Goal: Task Accomplishment & Management: Complete application form

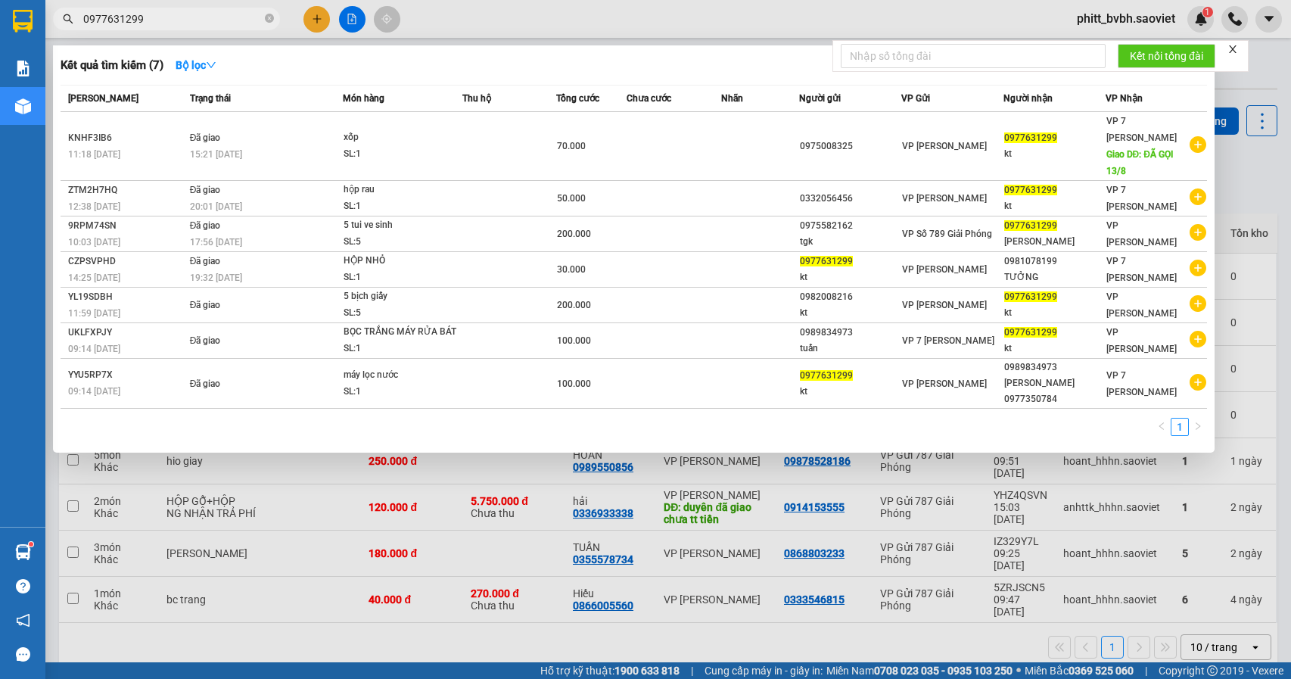
click at [162, 21] on input "0977631299" at bounding box center [172, 19] width 179 height 17
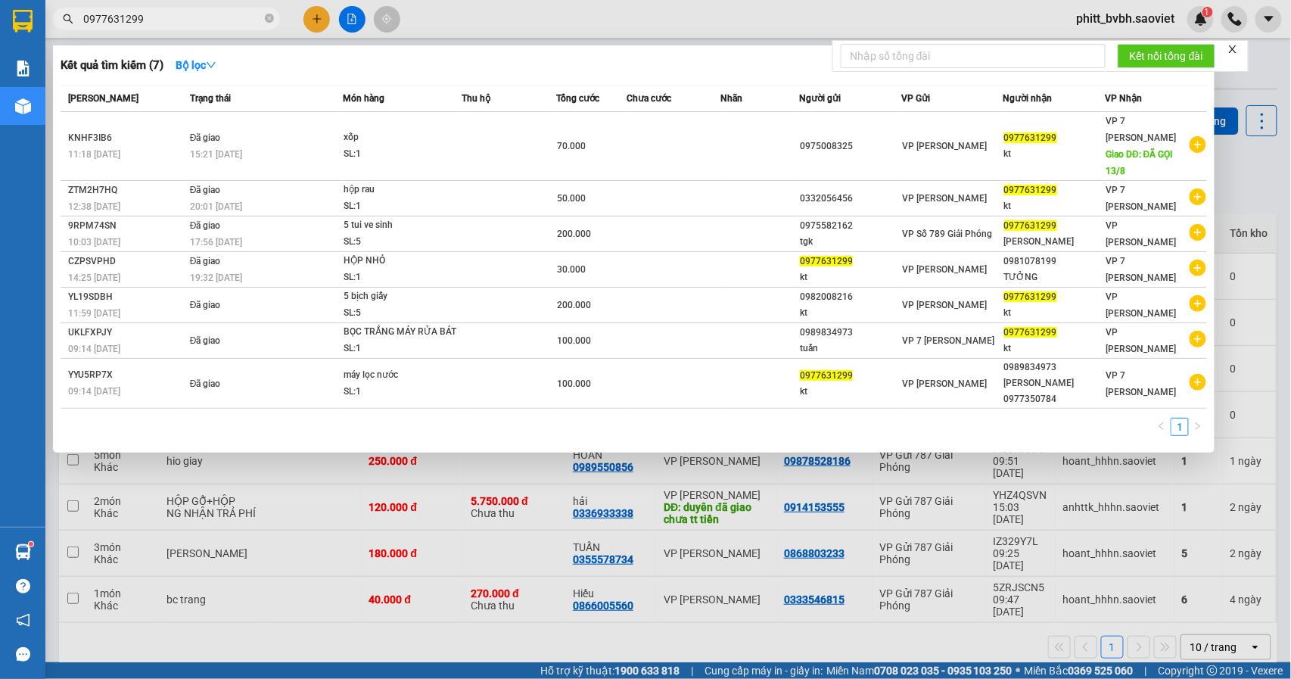
click at [162, 21] on input "0977631299" at bounding box center [172, 19] width 179 height 17
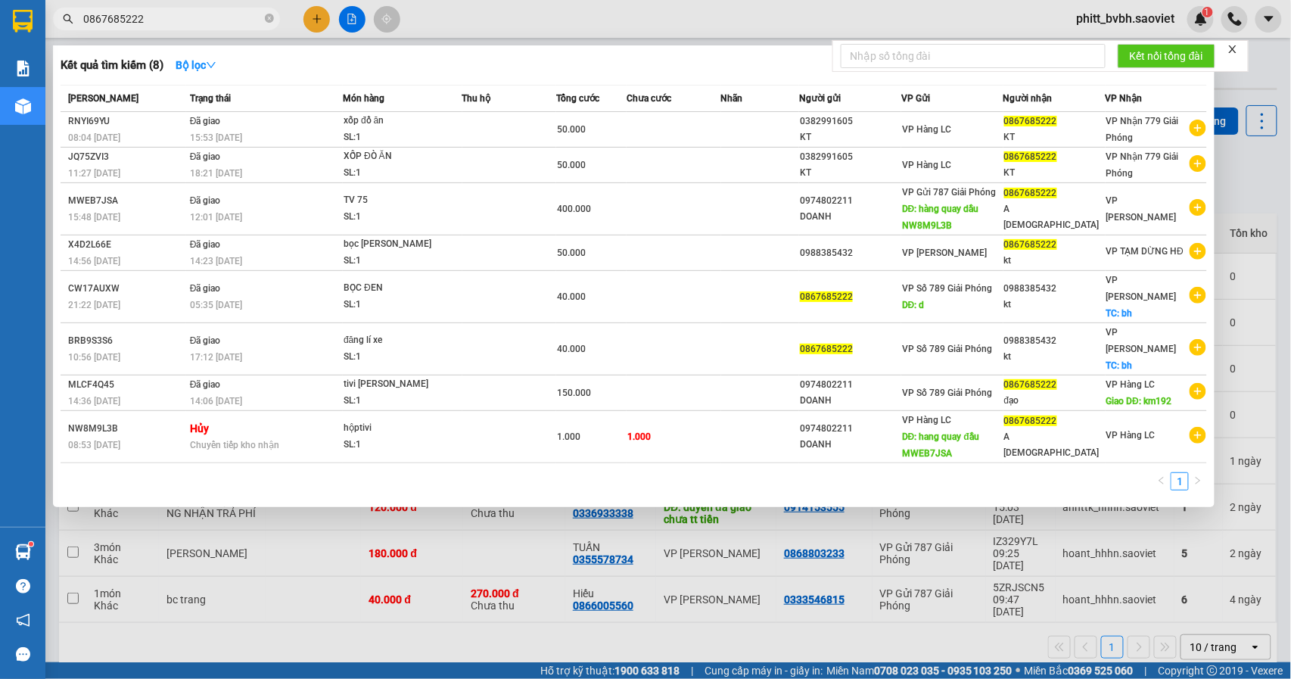
type input "0867685222"
click at [149, 18] on input "0867685222" at bounding box center [172, 19] width 179 height 17
click at [267, 16] on icon "close-circle" at bounding box center [269, 18] width 9 height 9
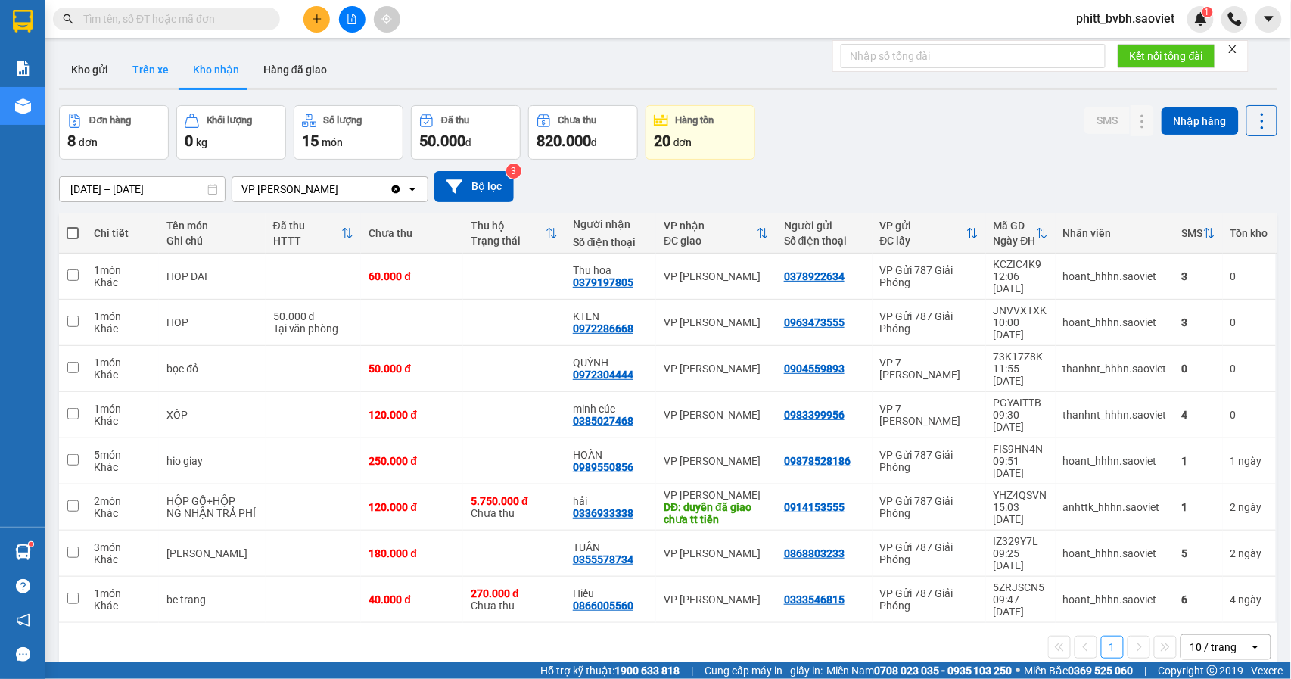
click at [160, 76] on button "Trên xe" at bounding box center [150, 69] width 61 height 36
type input "[DATE] – [DATE]"
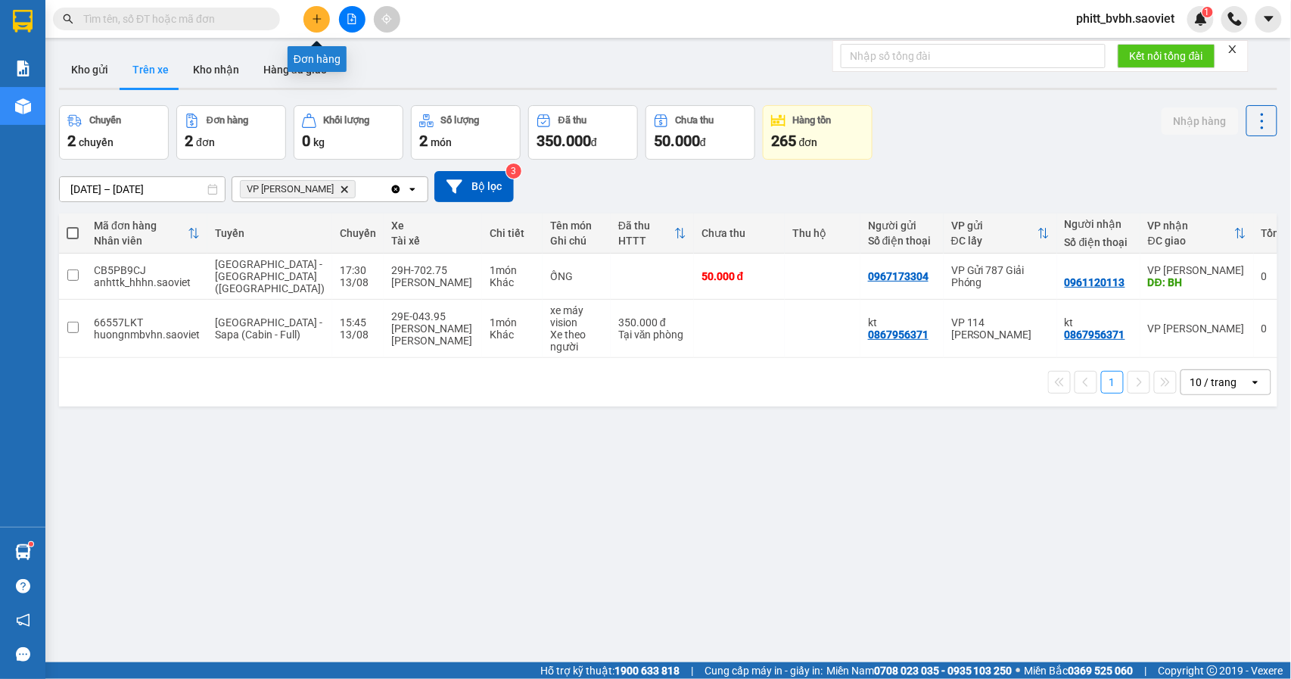
click at [313, 12] on button at bounding box center [316, 19] width 26 height 26
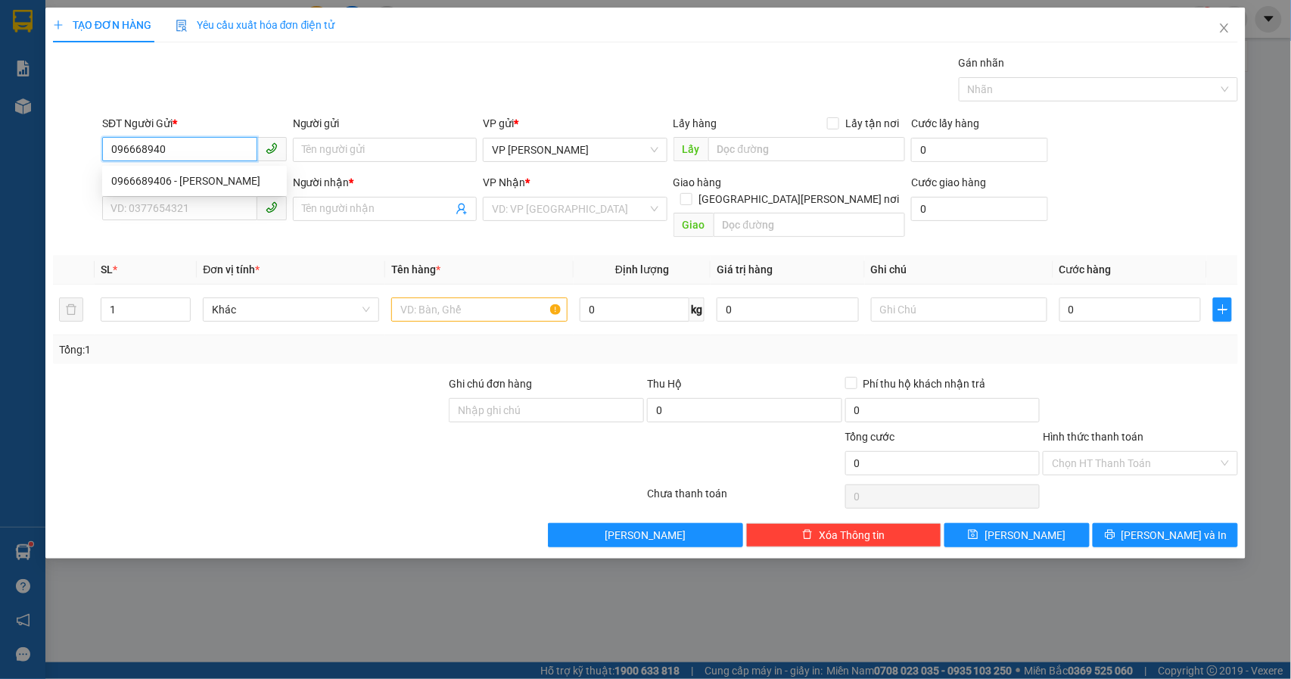
type input "0966689406"
click at [174, 182] on div "0966689406 - [PERSON_NAME]" at bounding box center [194, 181] width 166 height 17
type input "hiệp"
type input "0988455315"
type input "kiên"
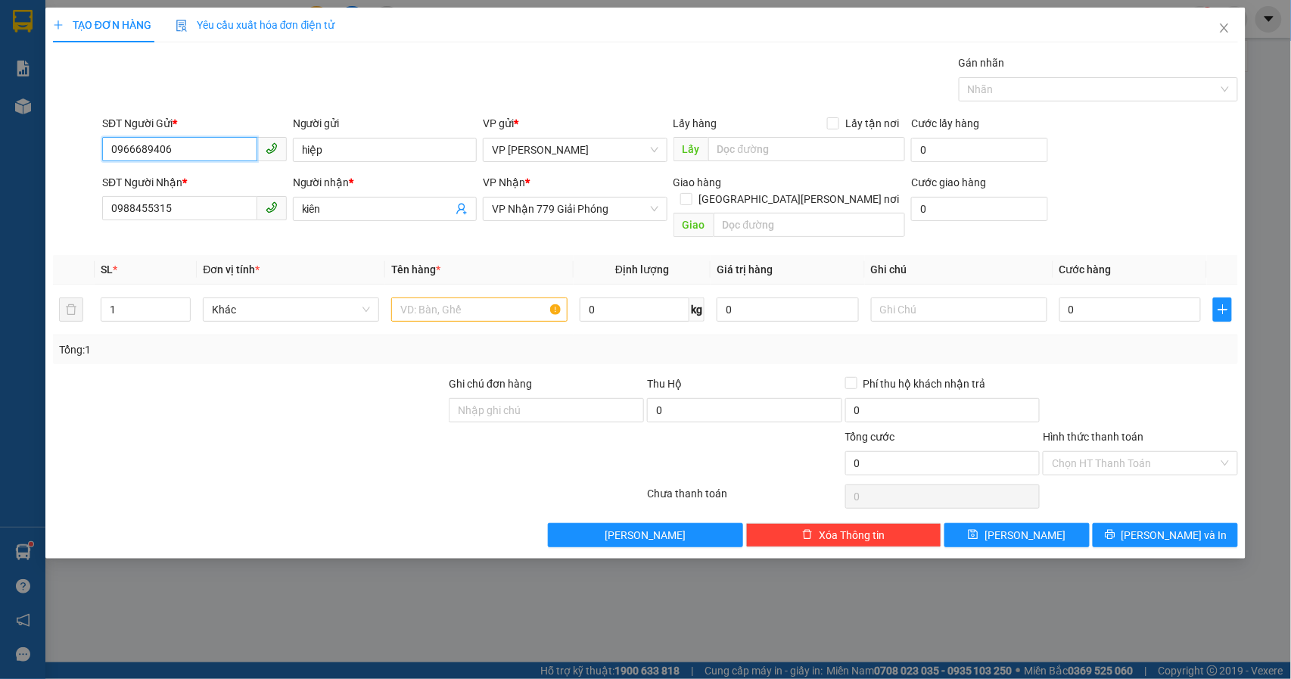
type input "0966689406"
click at [481, 300] on input "text" at bounding box center [479, 309] width 176 height 24
type input "hộp giấy"
click at [1086, 297] on input "0" at bounding box center [1130, 309] width 142 height 24
type input "4"
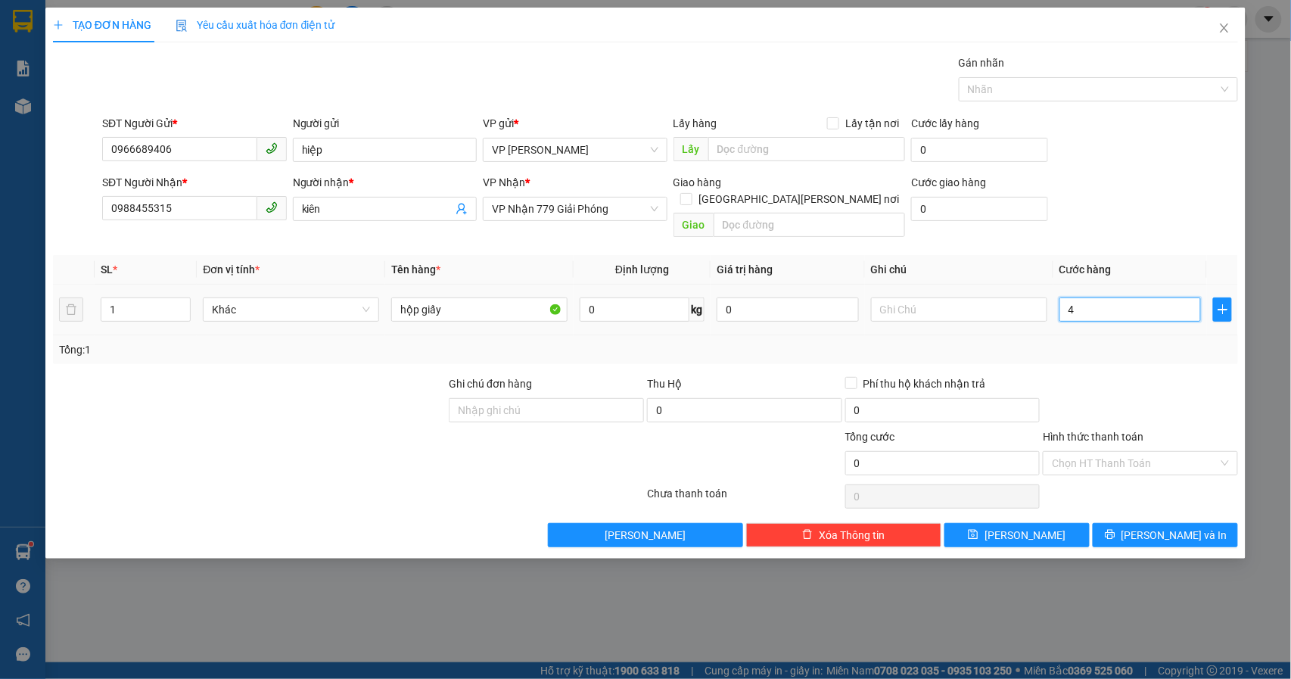
type input "4"
type input "40"
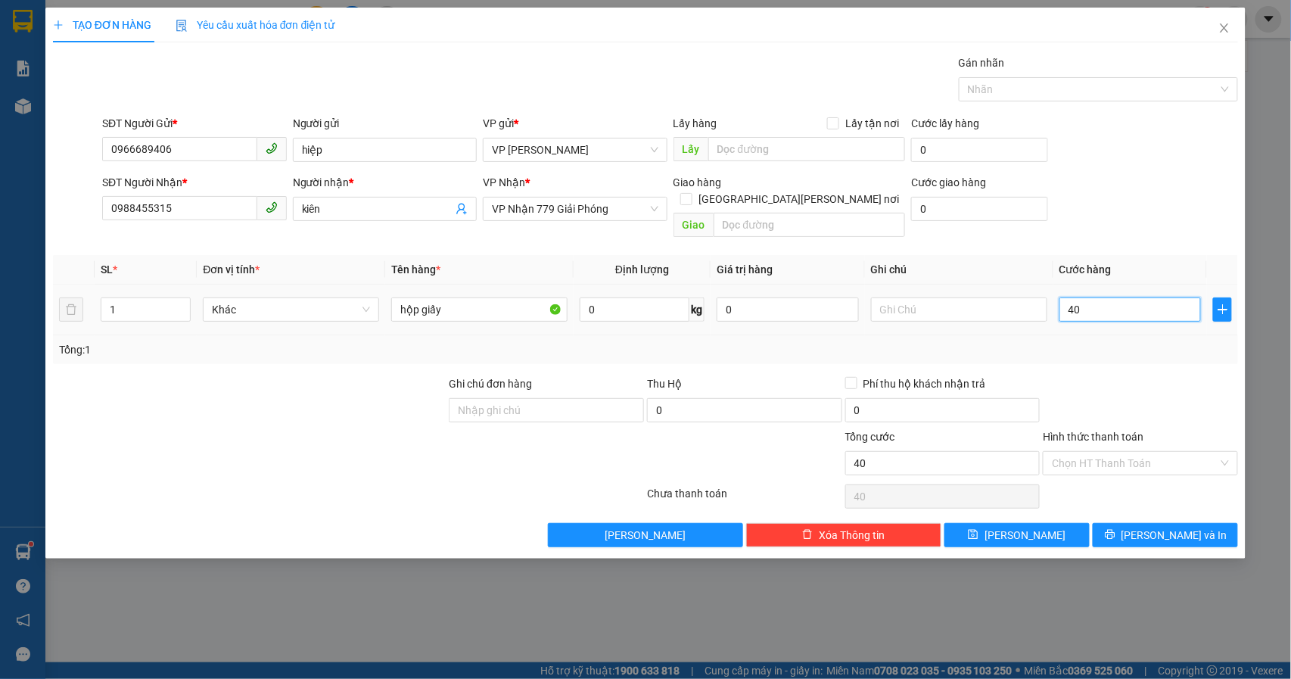
type input "400"
type input "4.000"
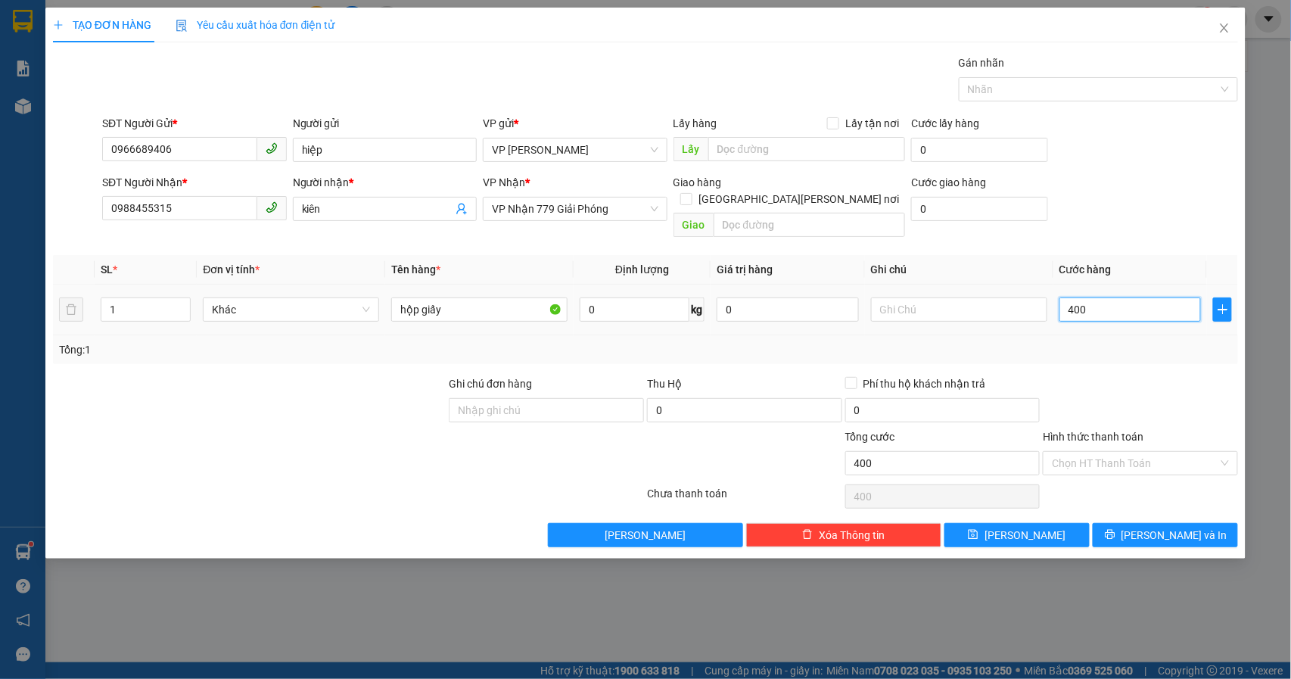
type input "4.000"
type input "40.000"
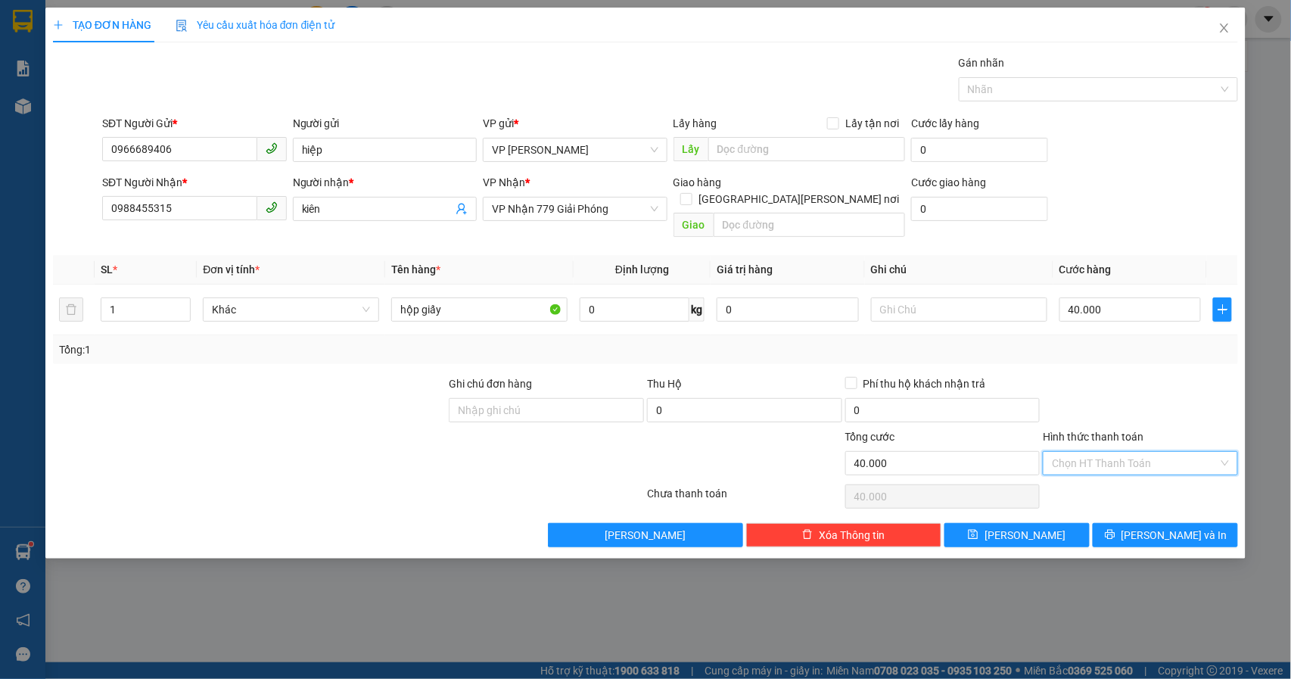
click at [1142, 452] on input "Hình thức thanh toán" at bounding box center [1135, 463] width 166 height 23
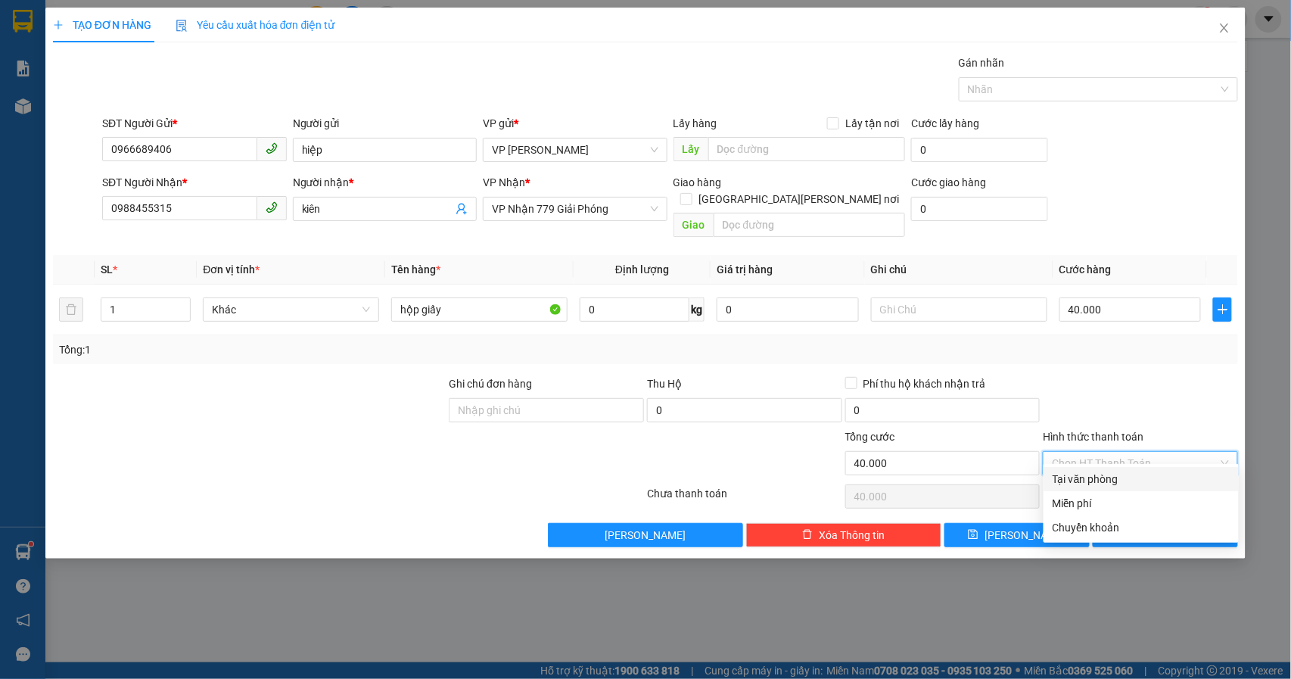
click at [1117, 483] on div "Tại văn phòng" at bounding box center [1140, 479] width 177 height 17
type input "0"
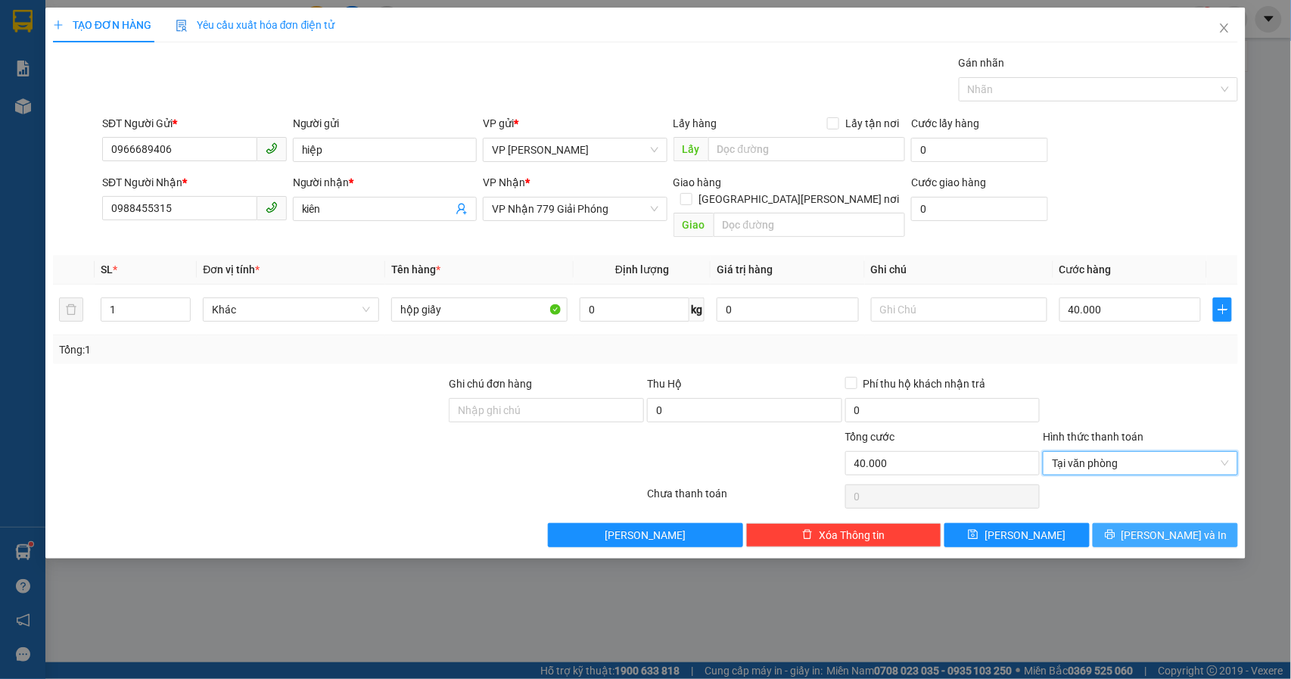
click at [1173, 527] on span "[PERSON_NAME] và In" at bounding box center [1174, 535] width 106 height 17
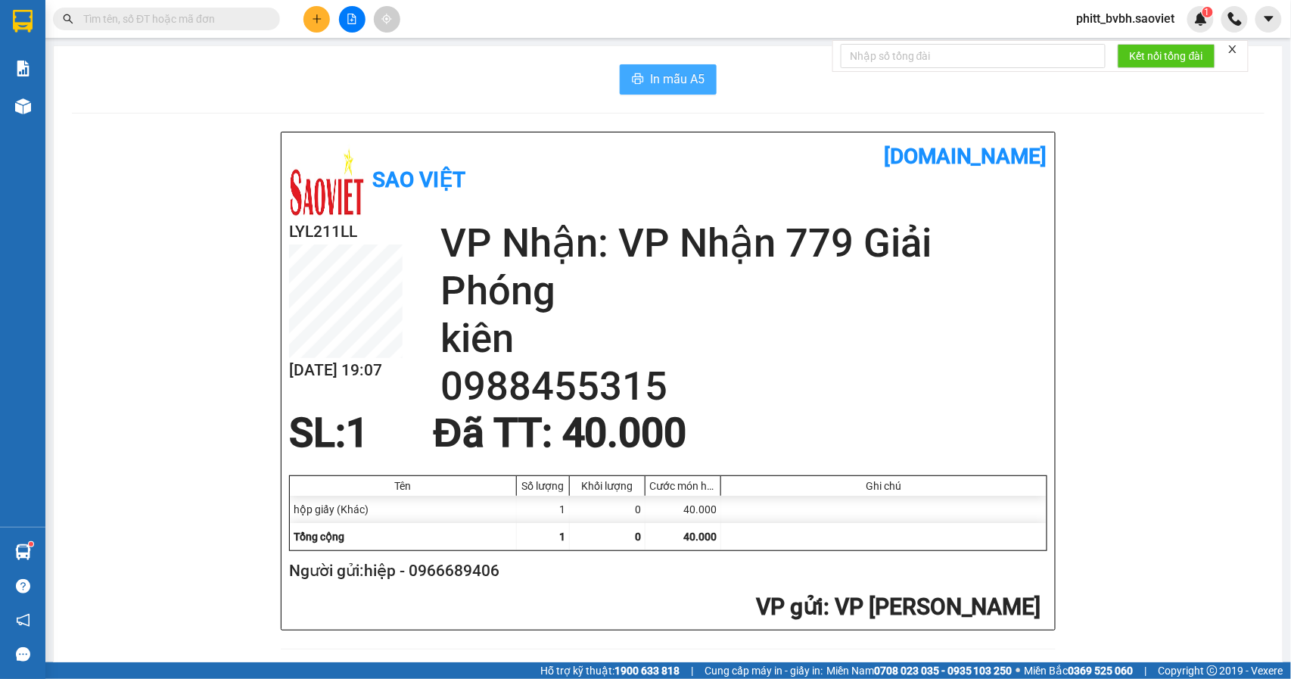
click at [667, 73] on span "In mẫu A5" at bounding box center [677, 79] width 54 height 19
click at [672, 74] on span "In mẫu A5" at bounding box center [677, 79] width 54 height 19
click at [145, 11] on input "text" at bounding box center [172, 19] width 179 height 17
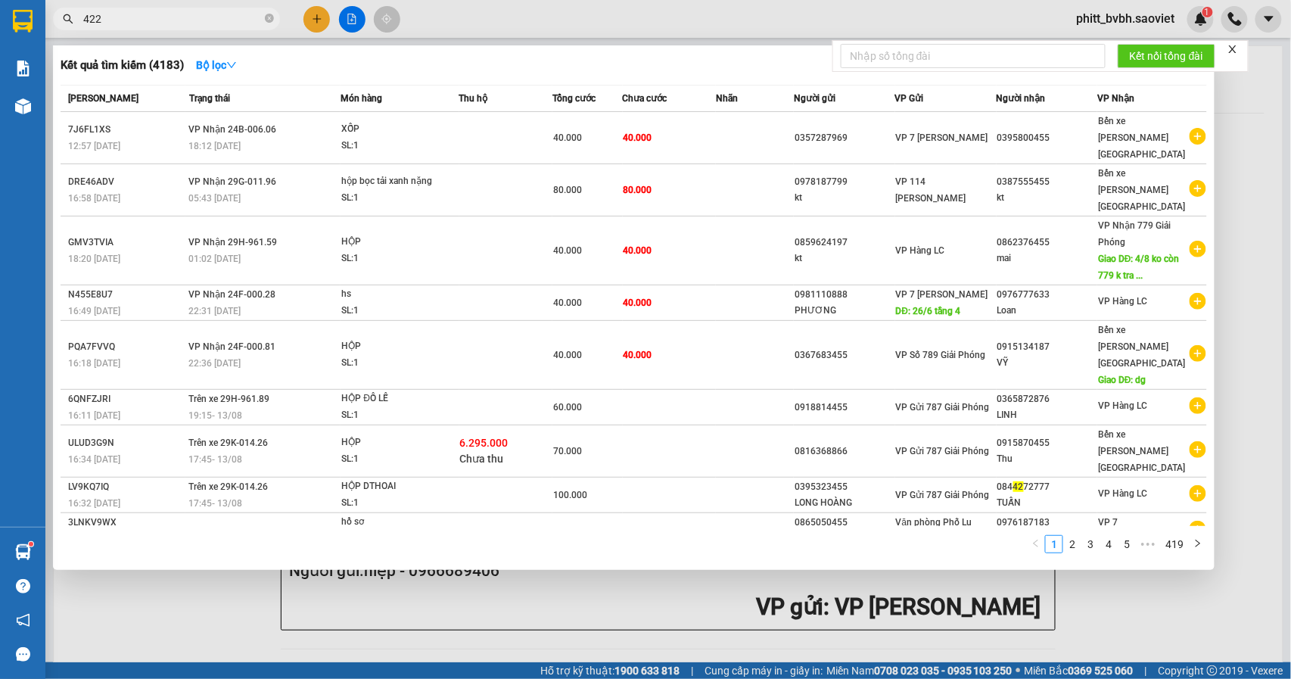
type input "4222"
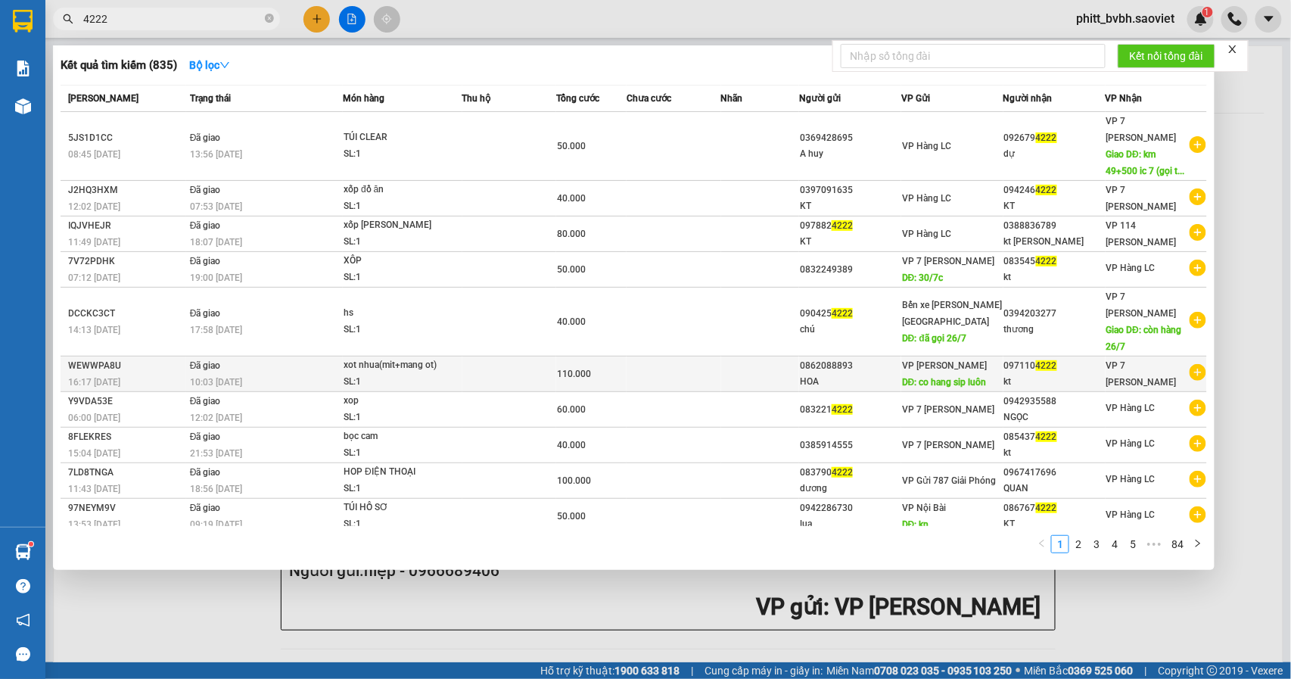
scroll to position [1, 0]
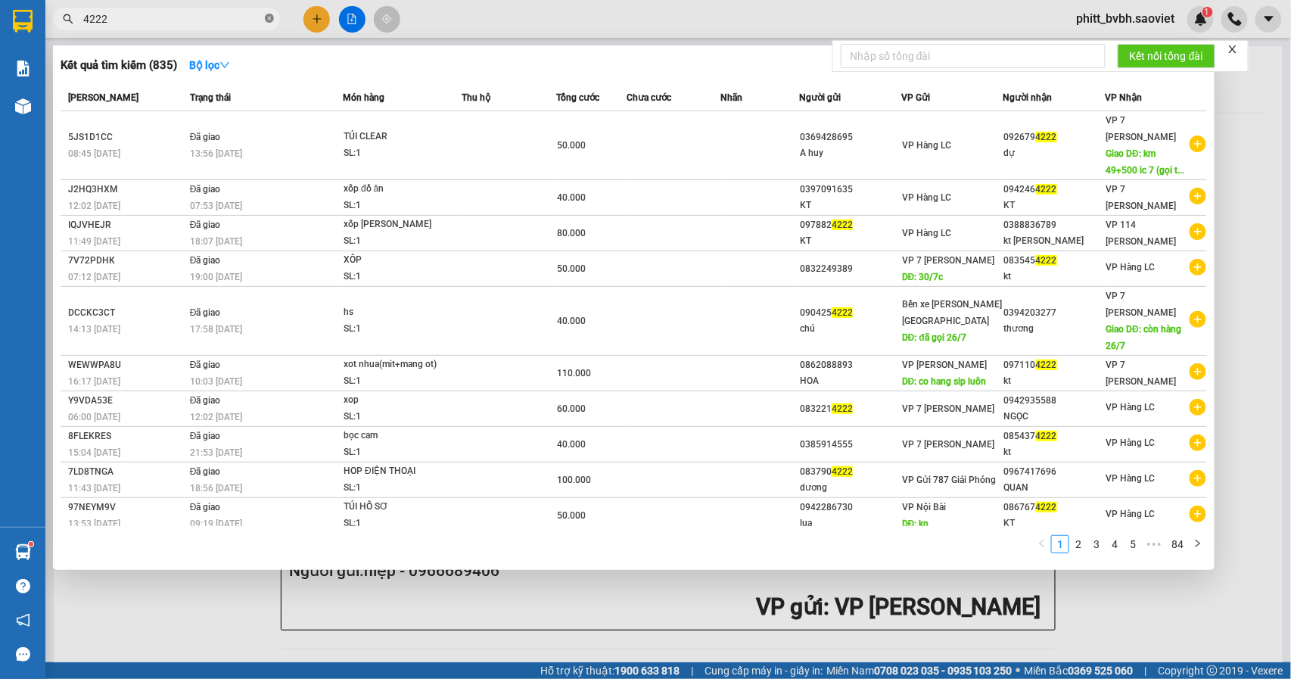
click at [271, 19] on icon "close-circle" at bounding box center [269, 18] width 9 height 9
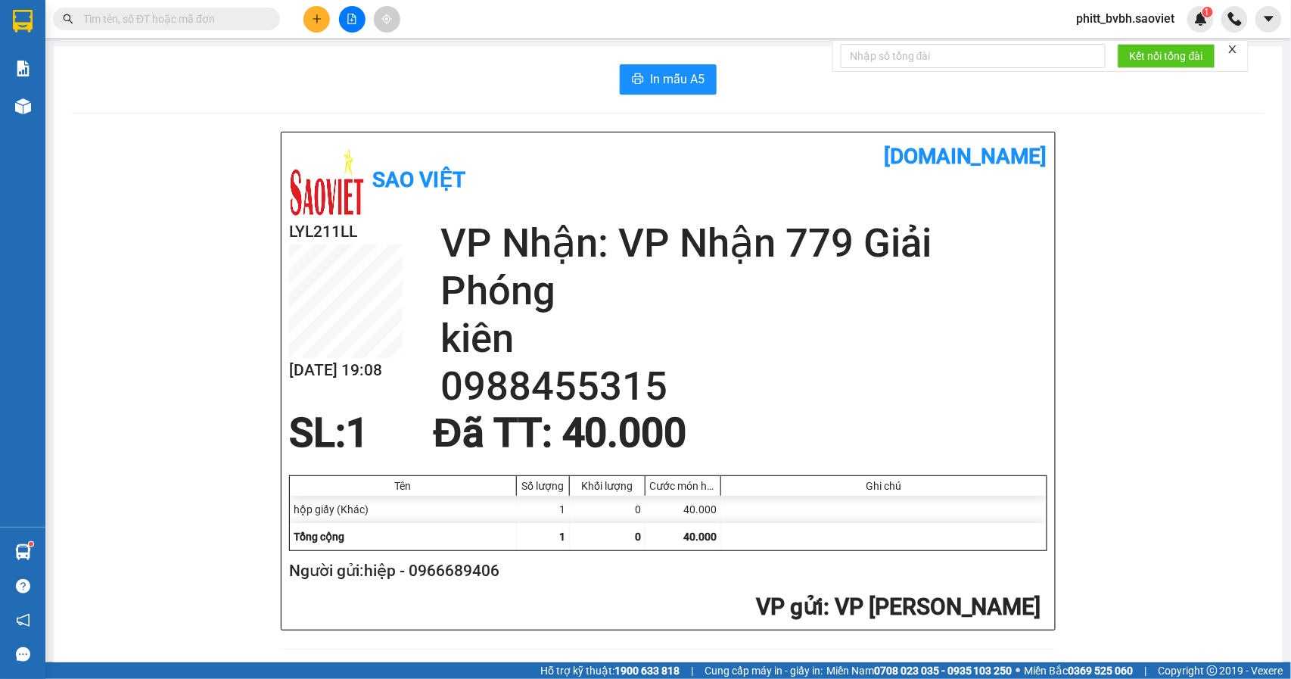
click at [177, 24] on input "text" at bounding box center [172, 19] width 179 height 17
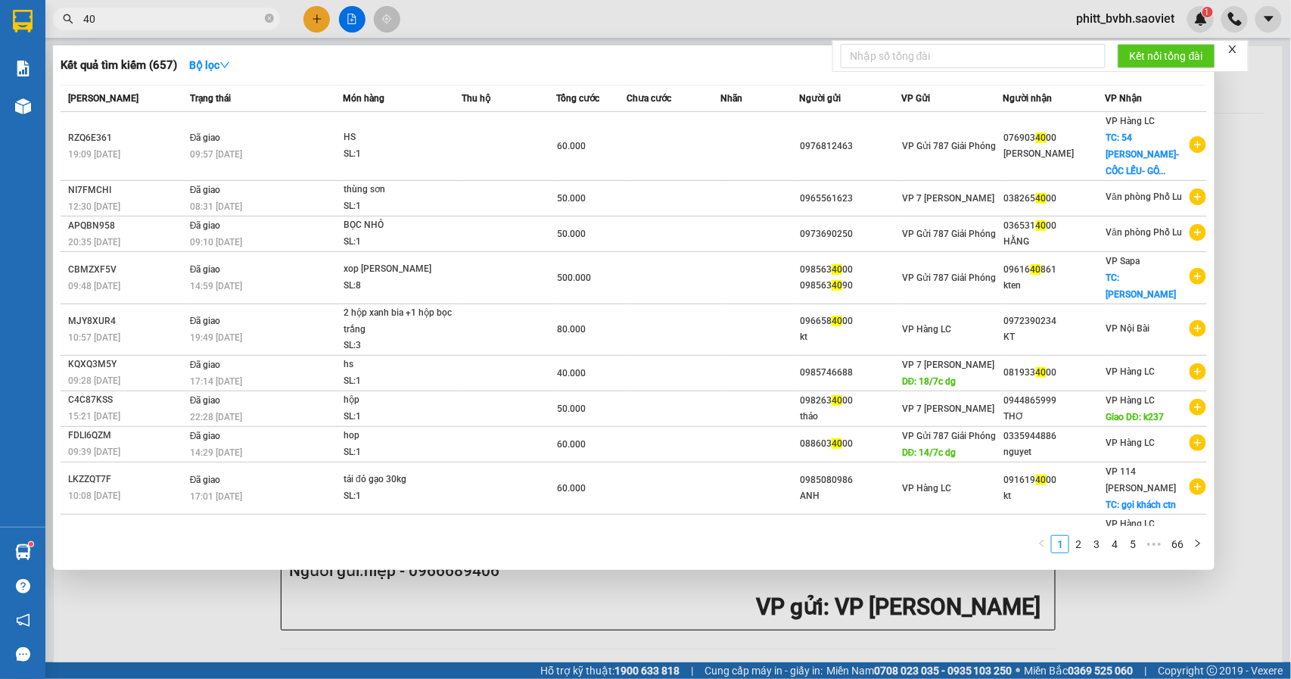
type input "4"
type input "5222"
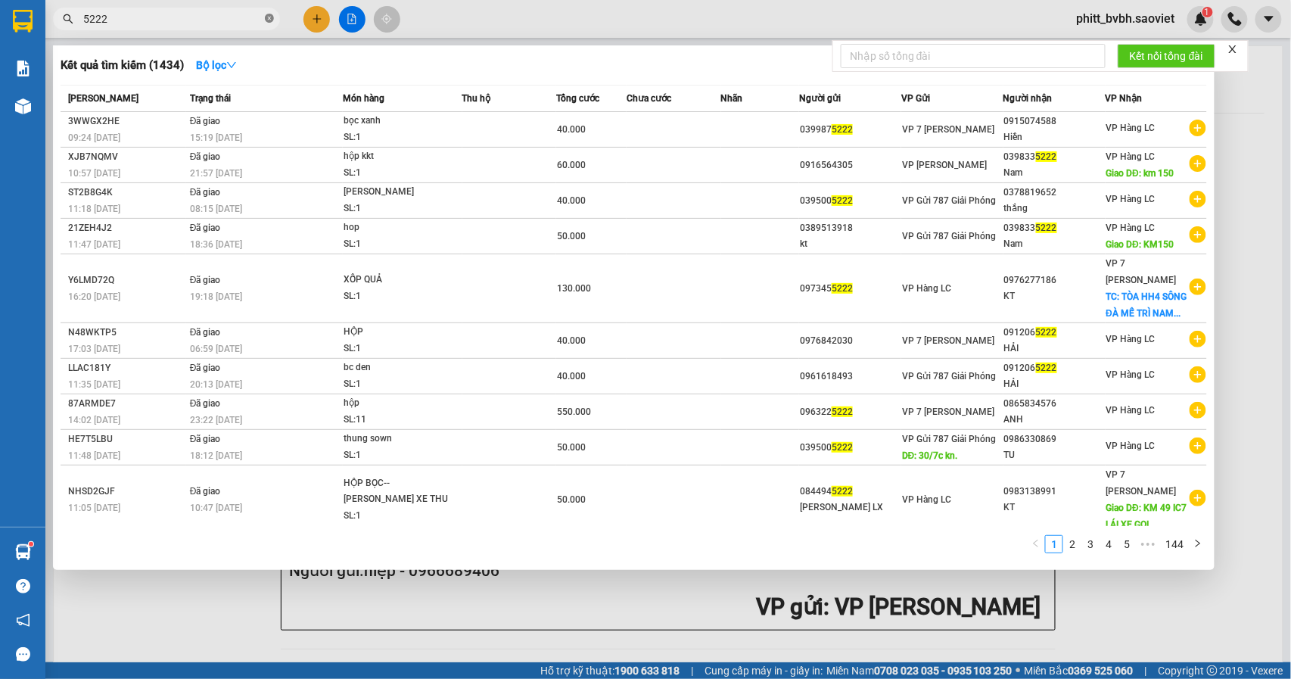
click at [272, 19] on icon "close-circle" at bounding box center [269, 18] width 9 height 9
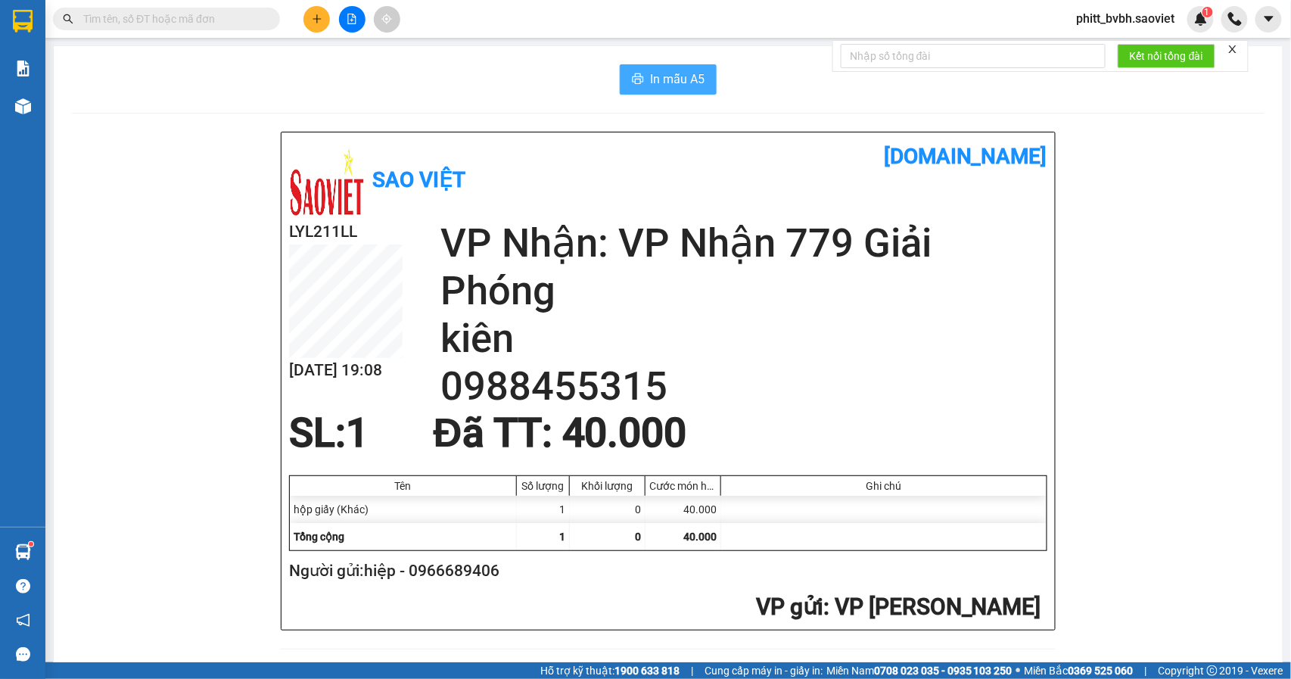
click at [667, 73] on span "In mẫu A5" at bounding box center [677, 79] width 54 height 19
drag, startPoint x: 150, startPoint y: 6, endPoint x: 143, endPoint y: 14, distance: 10.2
click at [149, 6] on div "Kết quả [PERSON_NAME] ( 1434 ) Bộ lọc Mã ĐH Trạng thái Món hàng Thu hộ Tổng [PE…" at bounding box center [147, 19] width 295 height 26
click at [136, 27] on span at bounding box center [166, 19] width 227 height 23
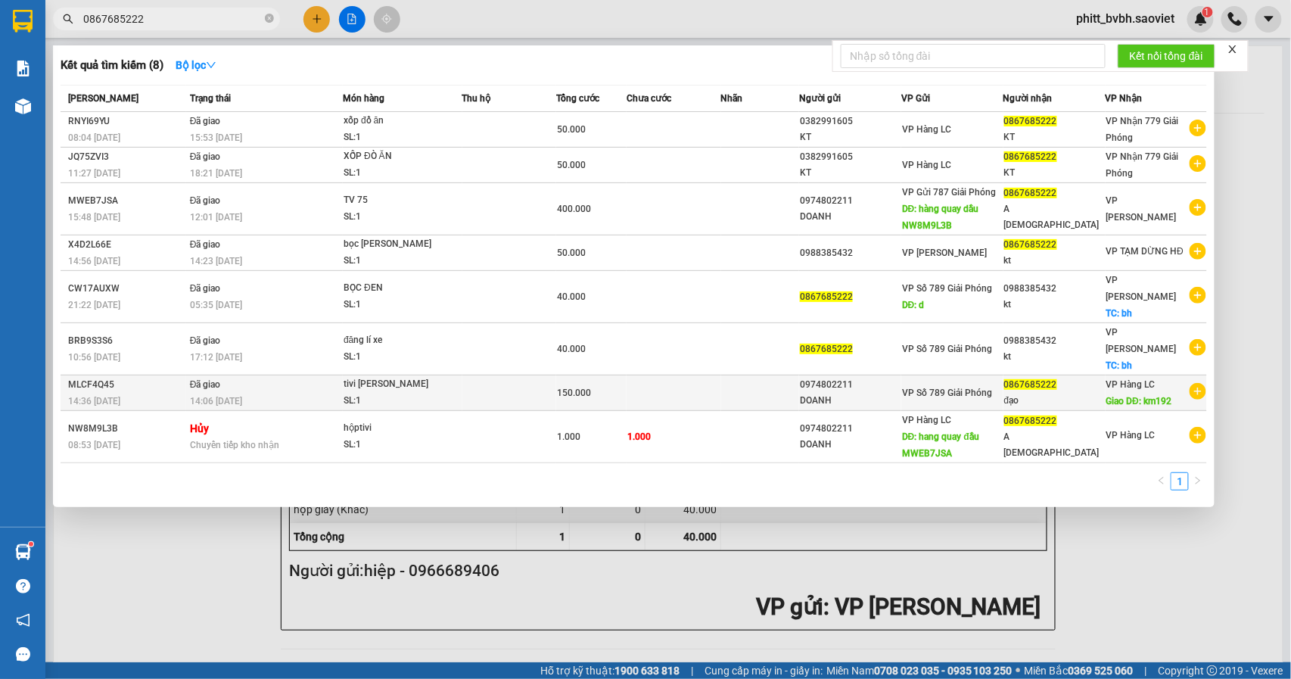
type input "0867685222"
click at [505, 375] on td at bounding box center [509, 393] width 94 height 36
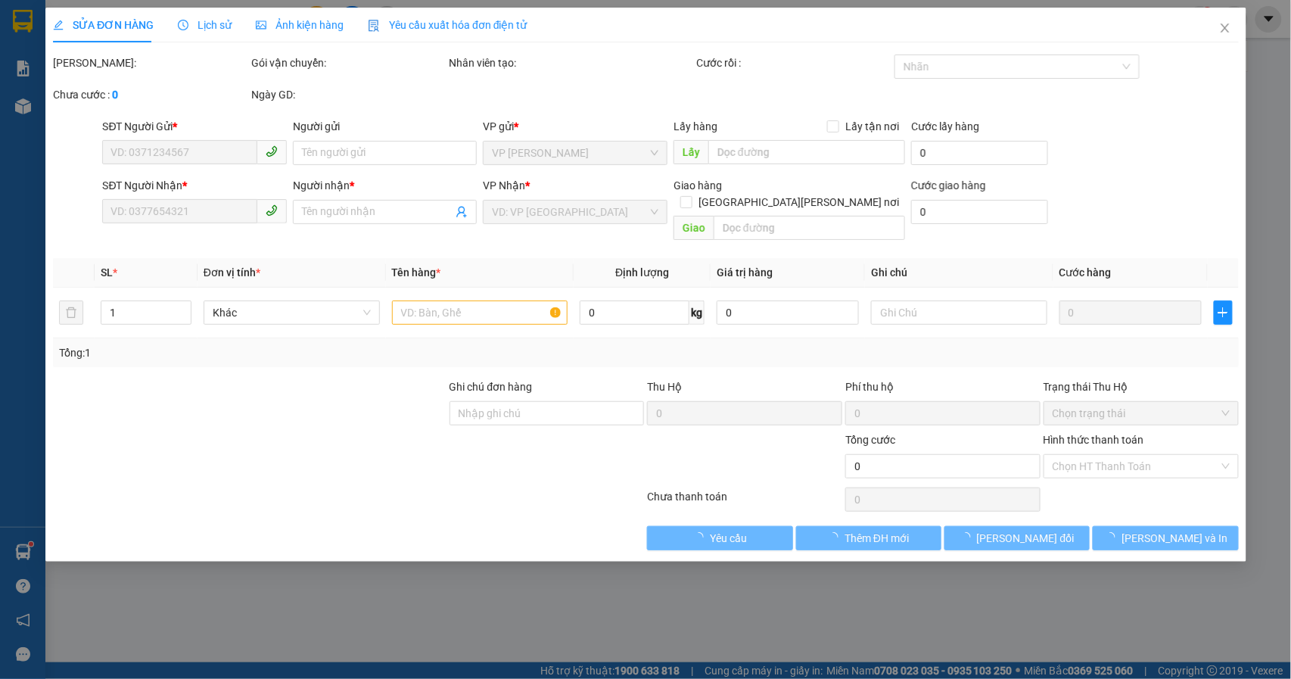
type input "0974802211"
type input "DOANH"
type input "0867685222"
type input "đạo"
type input "km192"
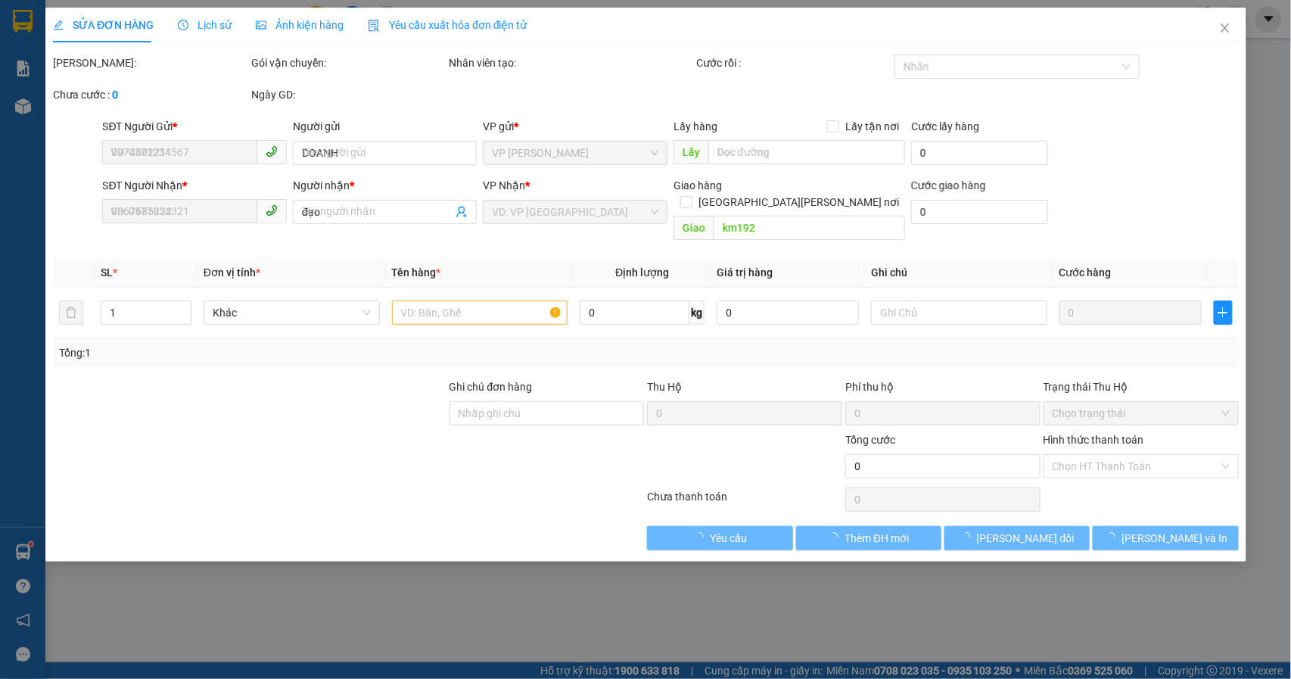
type input "150.000"
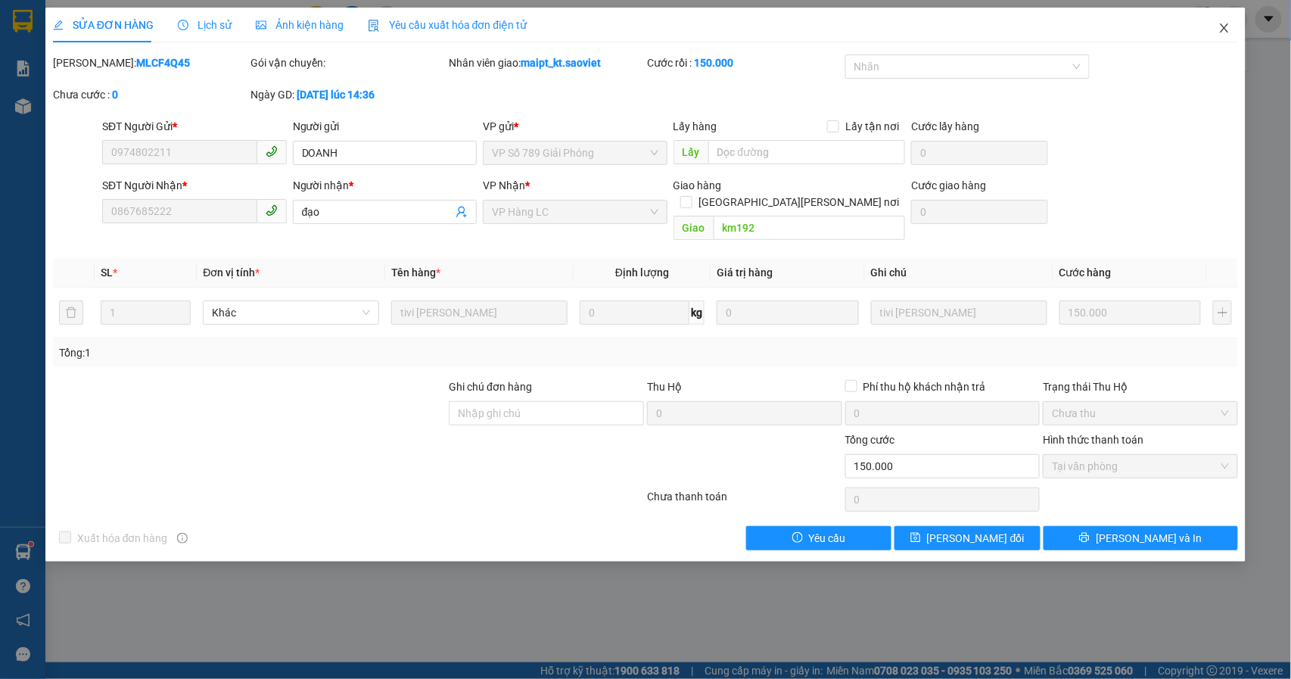
click at [1217, 30] on span "Close" at bounding box center [1224, 29] width 42 height 42
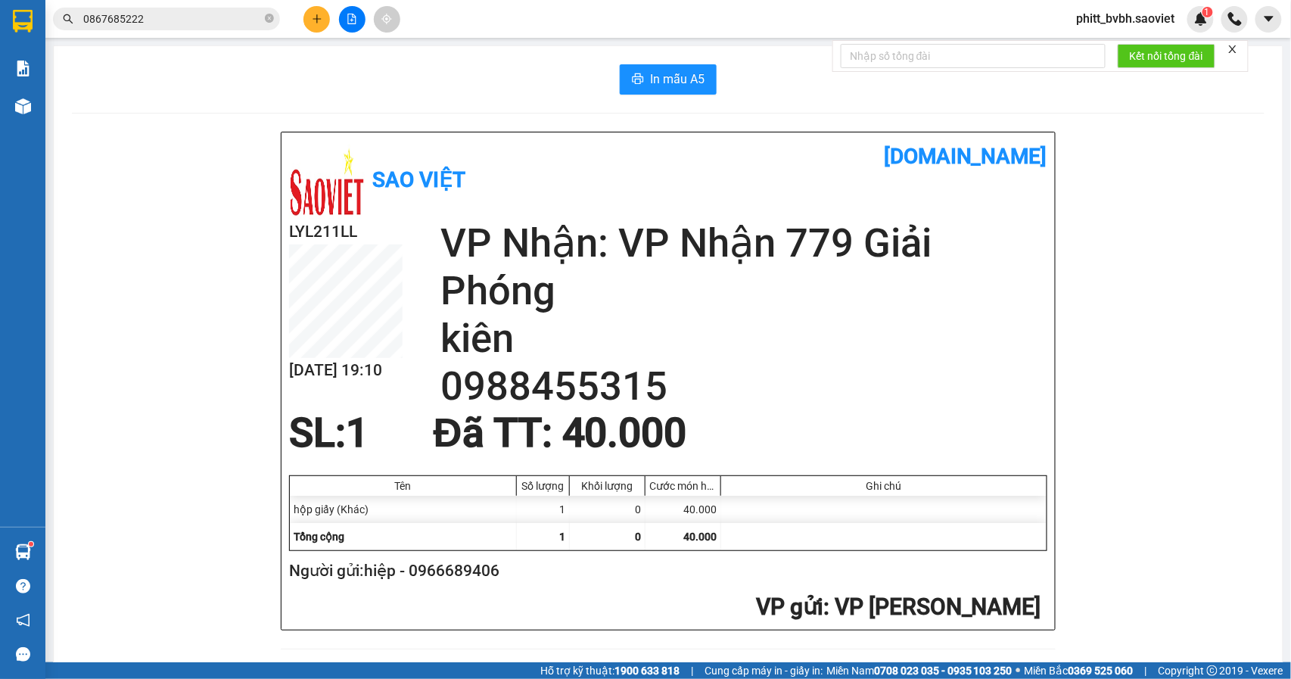
click at [157, 29] on span "0867685222" at bounding box center [166, 19] width 227 height 23
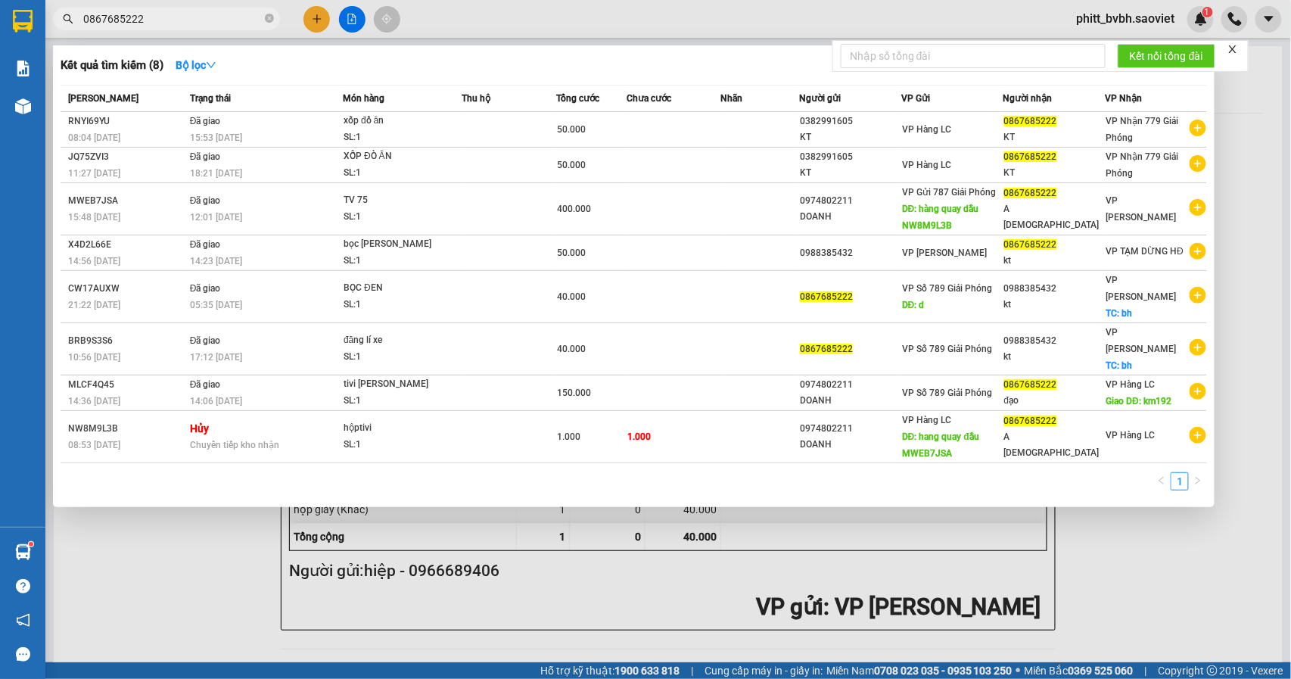
click at [162, 18] on input "0867685222" at bounding box center [172, 19] width 179 height 17
click at [269, 18] on icon "close-circle" at bounding box center [269, 18] width 9 height 9
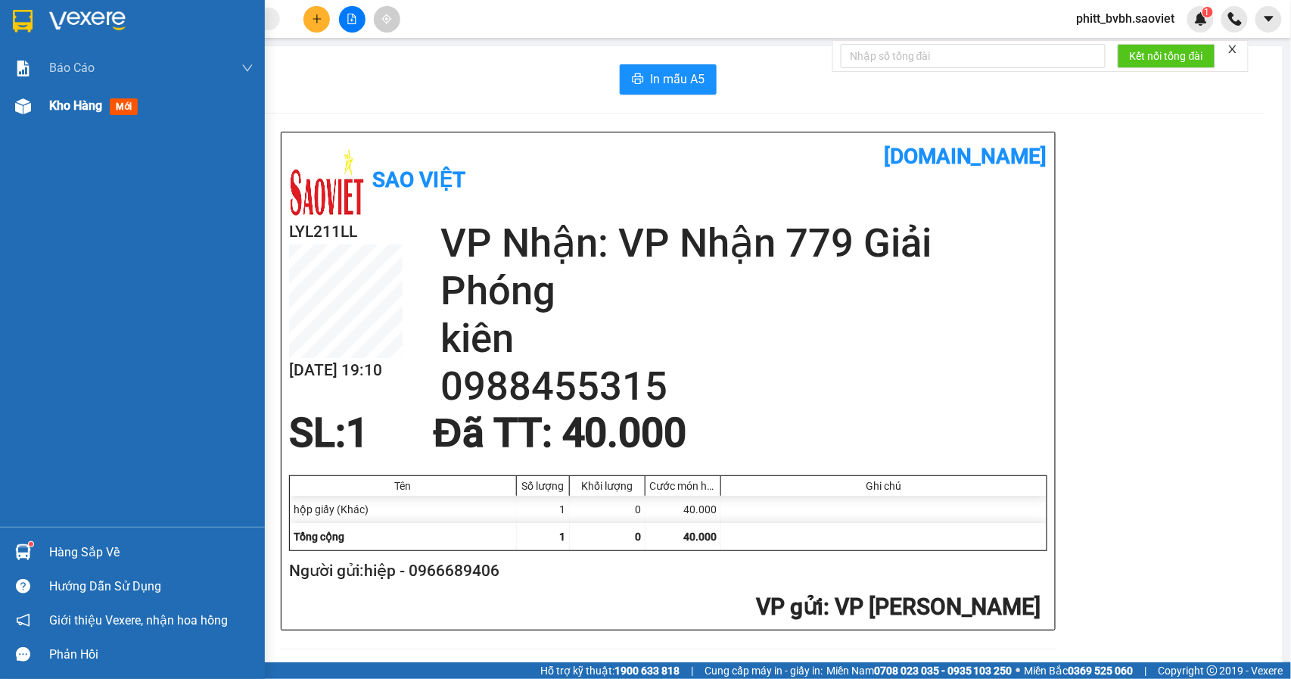
click at [86, 112] on span "Kho hàng" at bounding box center [75, 105] width 53 height 14
